Goal: Book appointment/travel/reservation

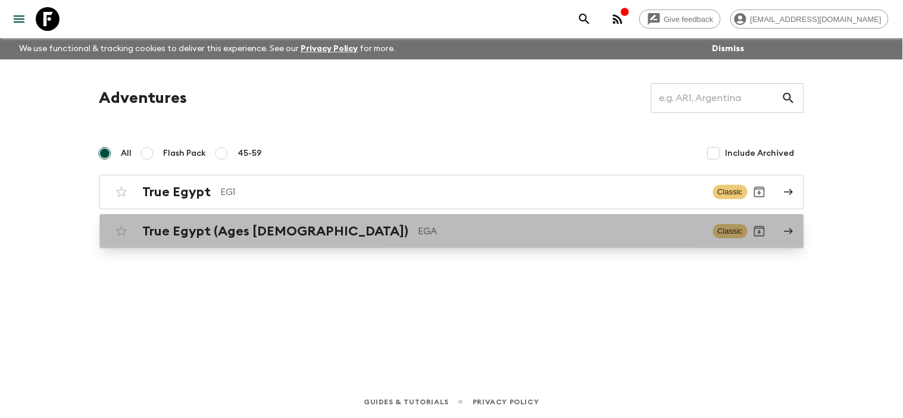
click at [775, 232] on link "True Egypt (Ages [DEMOGRAPHIC_DATA]) EGA Classic" at bounding box center [451, 231] width 705 height 35
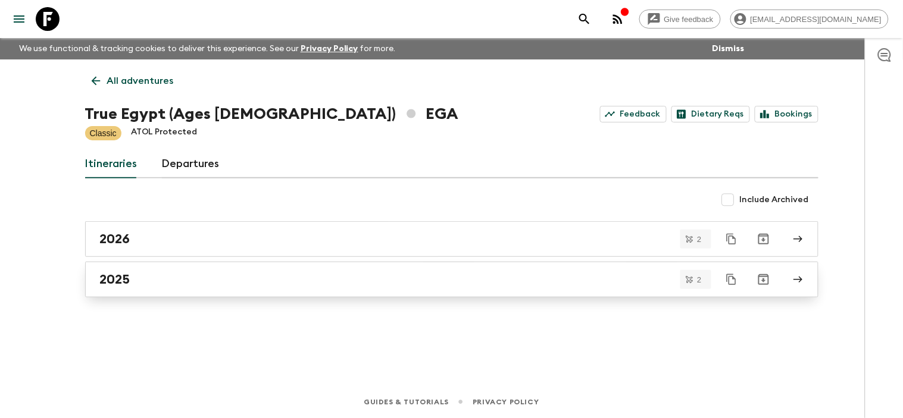
click at [804, 282] on link "2025" at bounding box center [451, 280] width 733 height 36
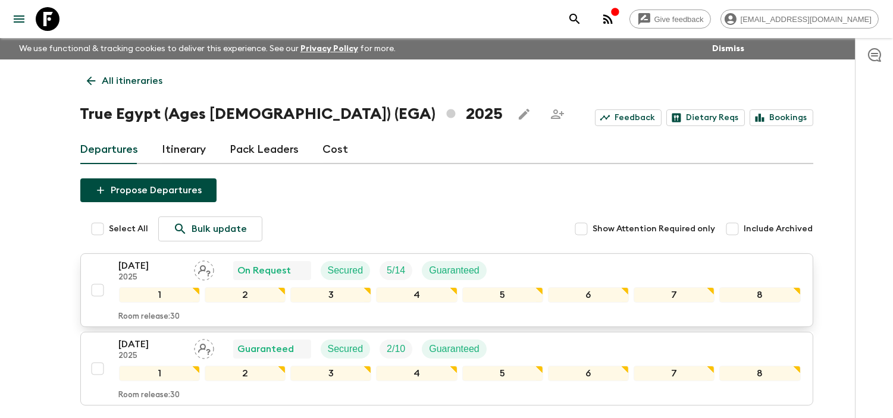
click at [133, 265] on p "[DATE]" at bounding box center [151, 266] width 65 height 14
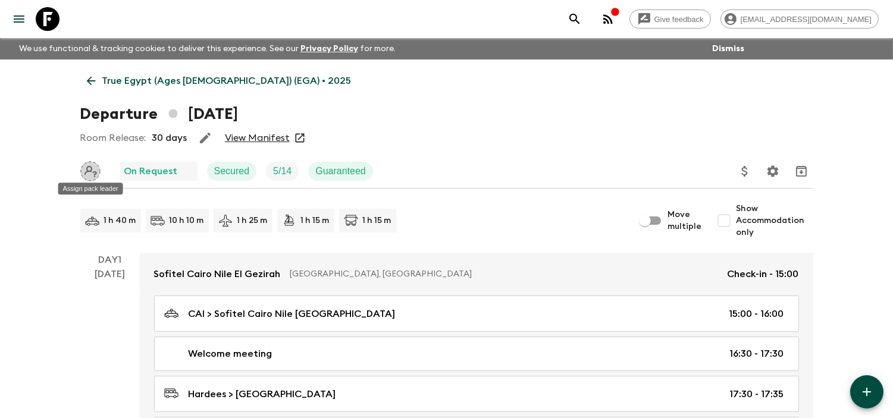
click at [90, 171] on icon "Assign pack leader" at bounding box center [91, 171] width 13 height 11
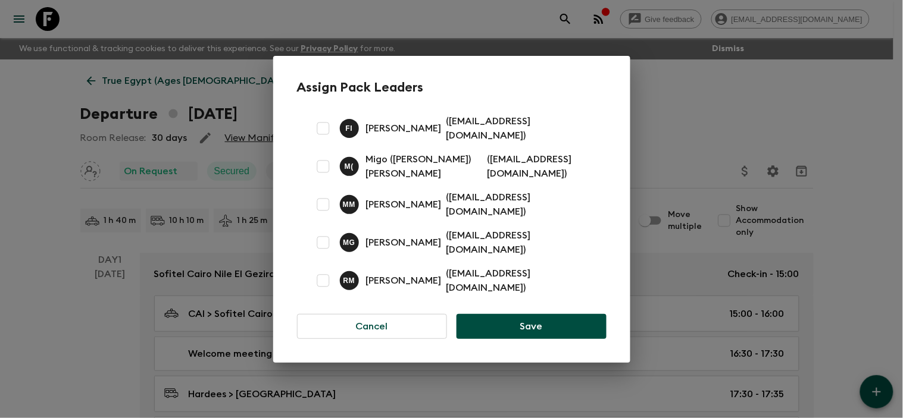
click at [424, 170] on p "Migo ([PERSON_NAME]) [PERSON_NAME]" at bounding box center [424, 166] width 117 height 29
click at [324, 167] on input "checkbox" at bounding box center [323, 167] width 24 height 24
checkbox input "true"
click at [526, 317] on button "Save" at bounding box center [531, 326] width 149 height 25
